Goal: Transaction & Acquisition: Download file/media

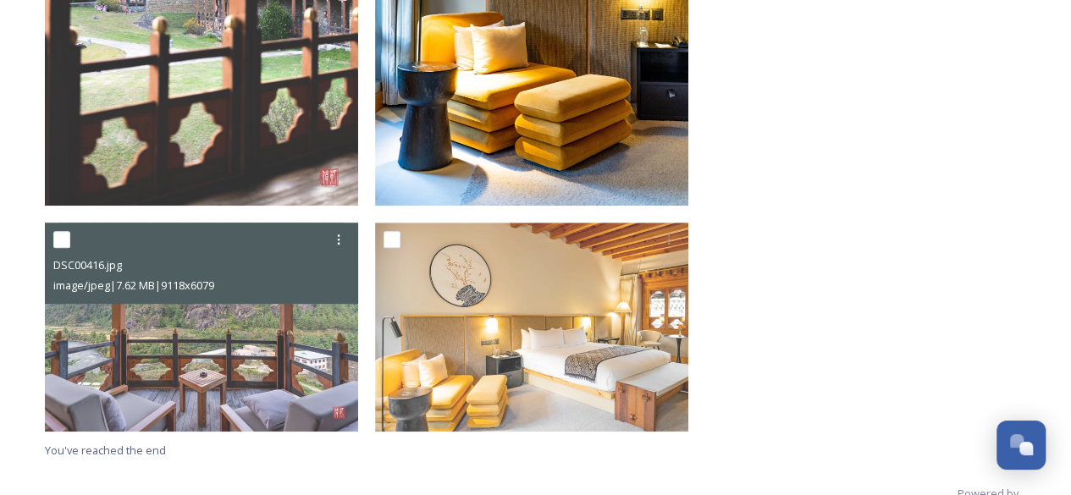
scroll to position [3741, 0]
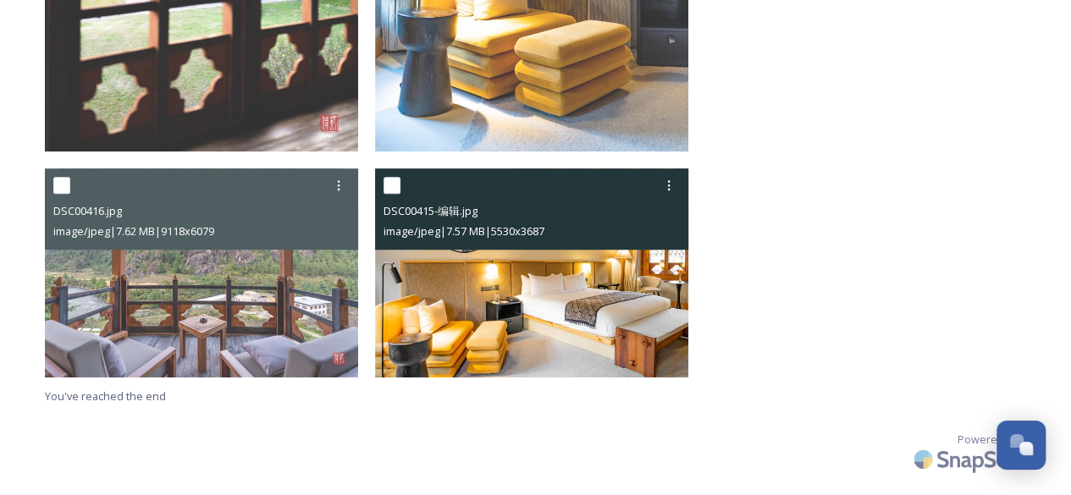
click at [513, 301] on img at bounding box center [531, 273] width 313 height 209
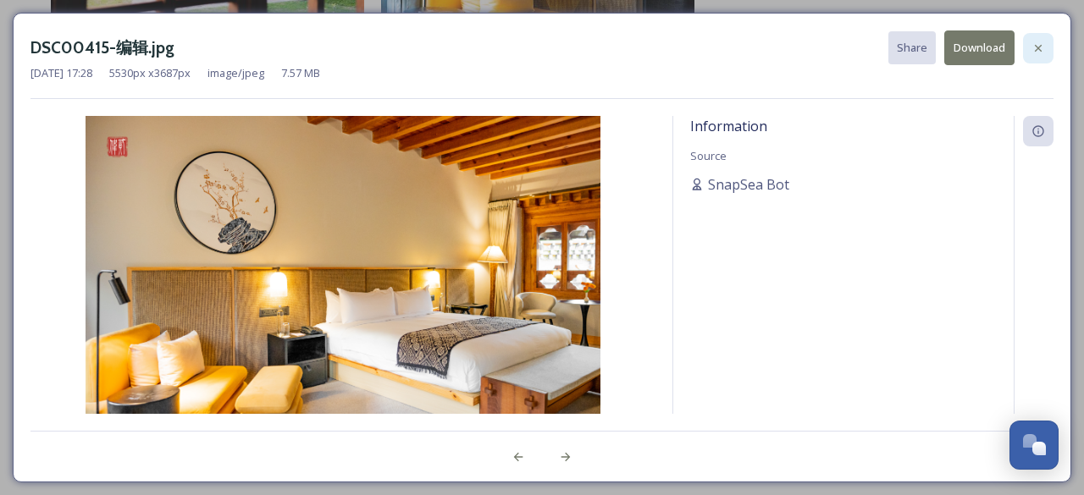
click at [1044, 45] on icon at bounding box center [1038, 48] width 14 height 14
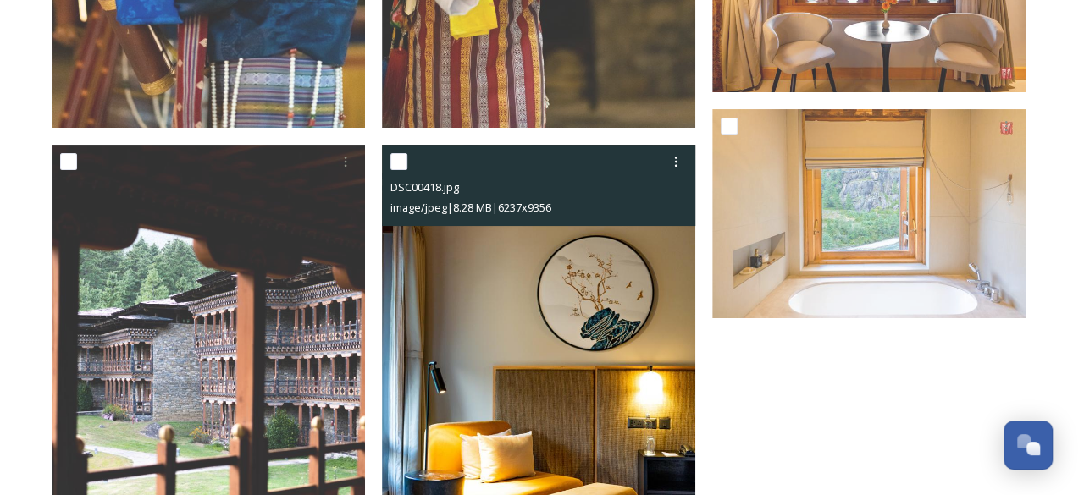
scroll to position [3233, 0]
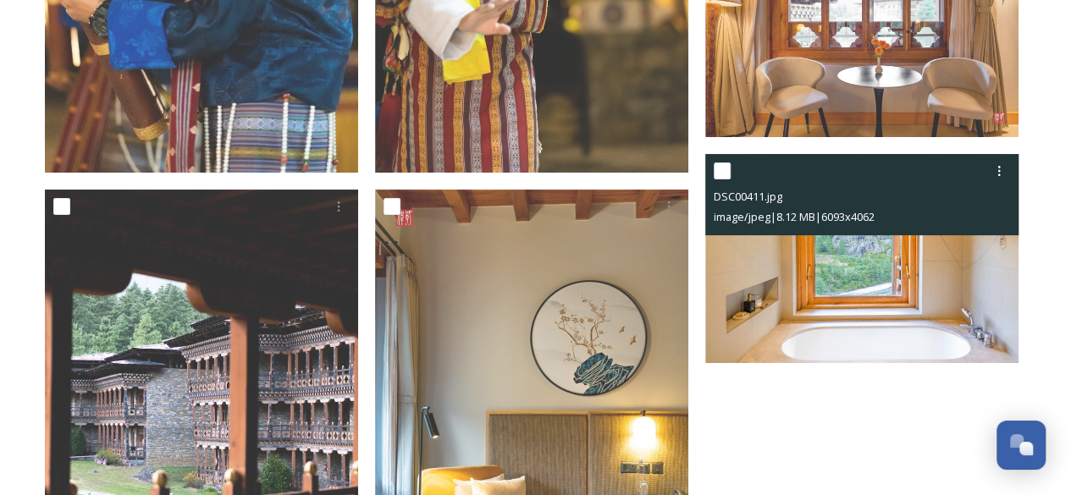
click at [858, 287] on img at bounding box center [861, 258] width 313 height 209
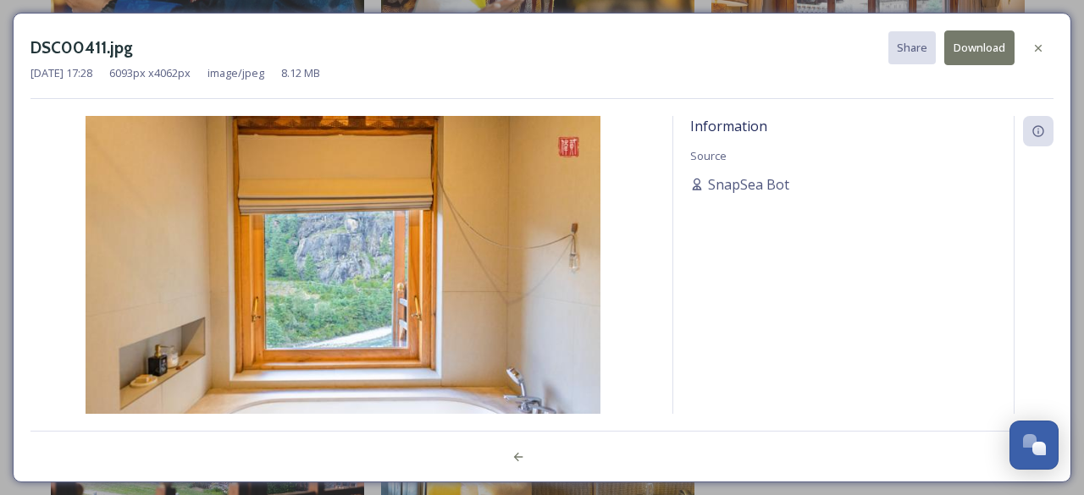
click at [970, 48] on button "Download" at bounding box center [979, 47] width 70 height 35
